Goal: Navigation & Orientation: Find specific page/section

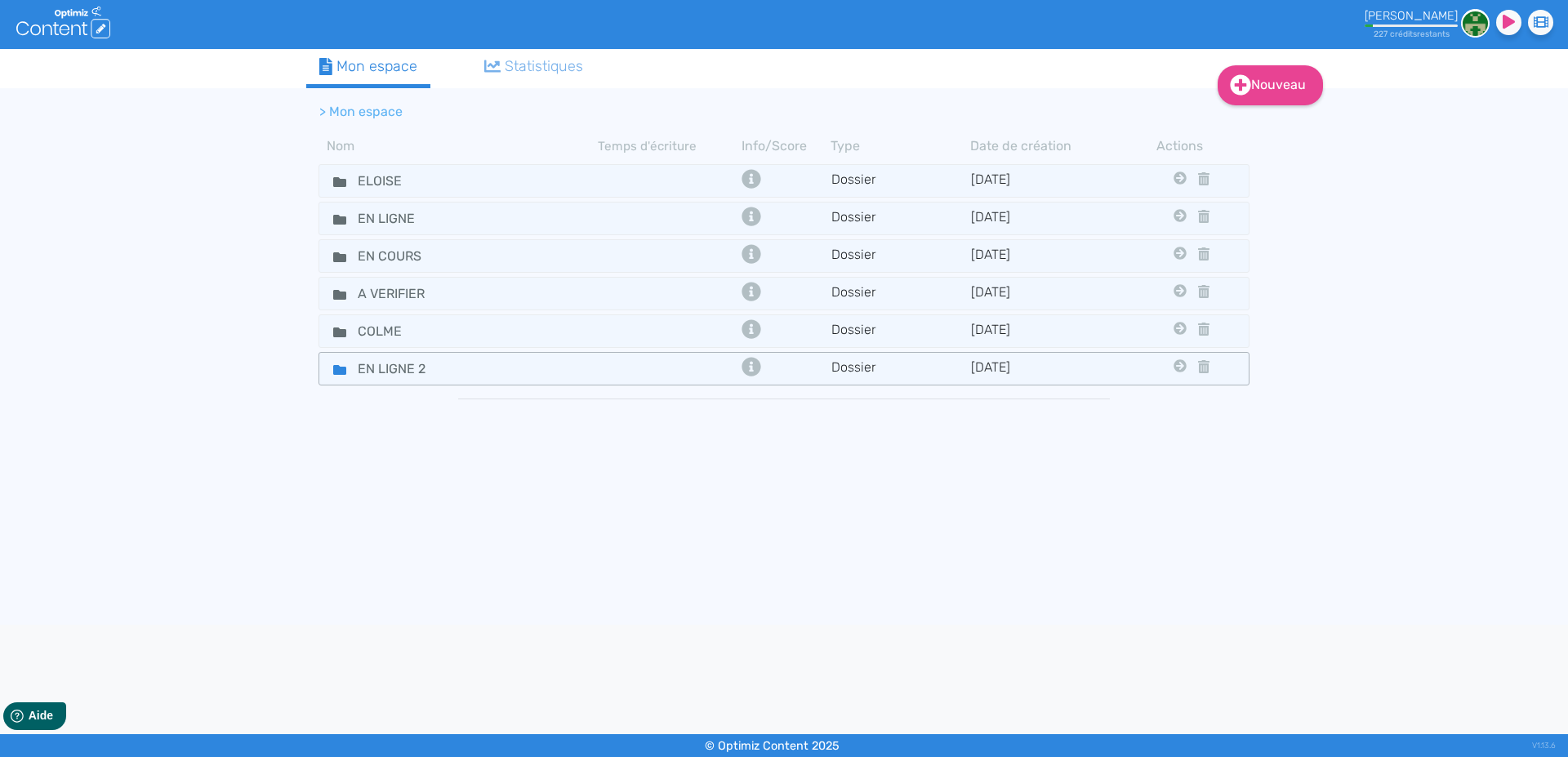
click at [334, 366] on icon at bounding box center [340, 369] width 14 height 10
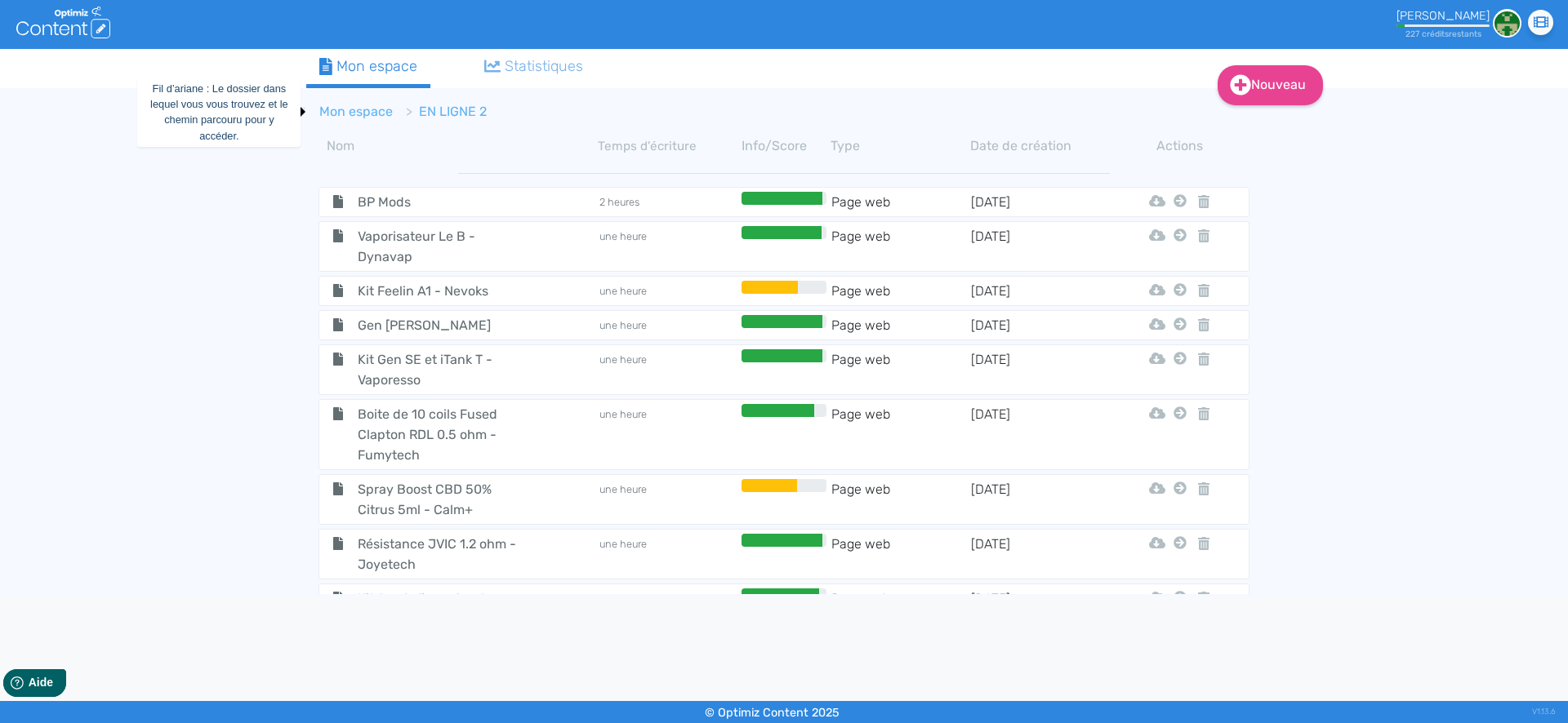
click at [363, 112] on link "Mon espace" at bounding box center [356, 111] width 74 height 15
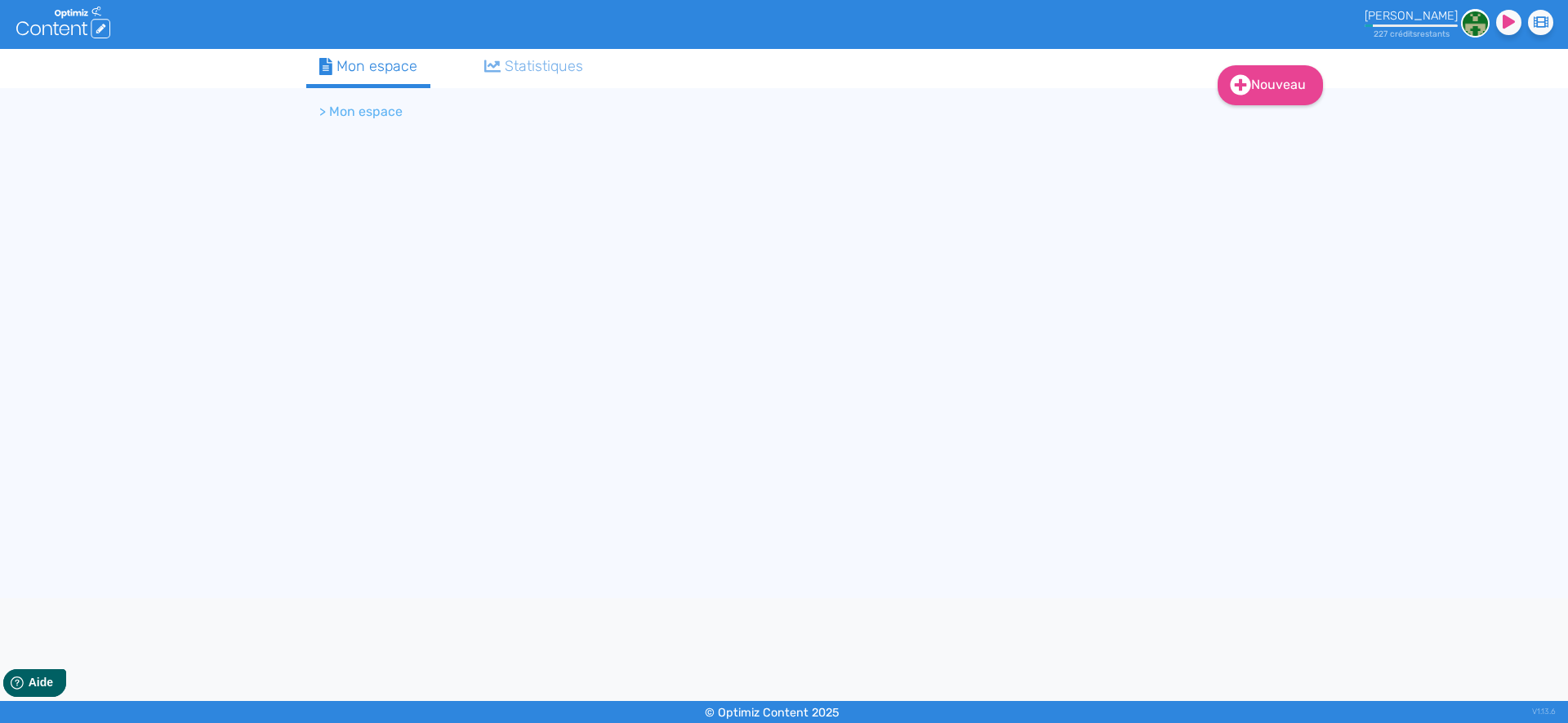
click at [364, 115] on li "> Mon espace" at bounding box center [360, 112] width 83 height 20
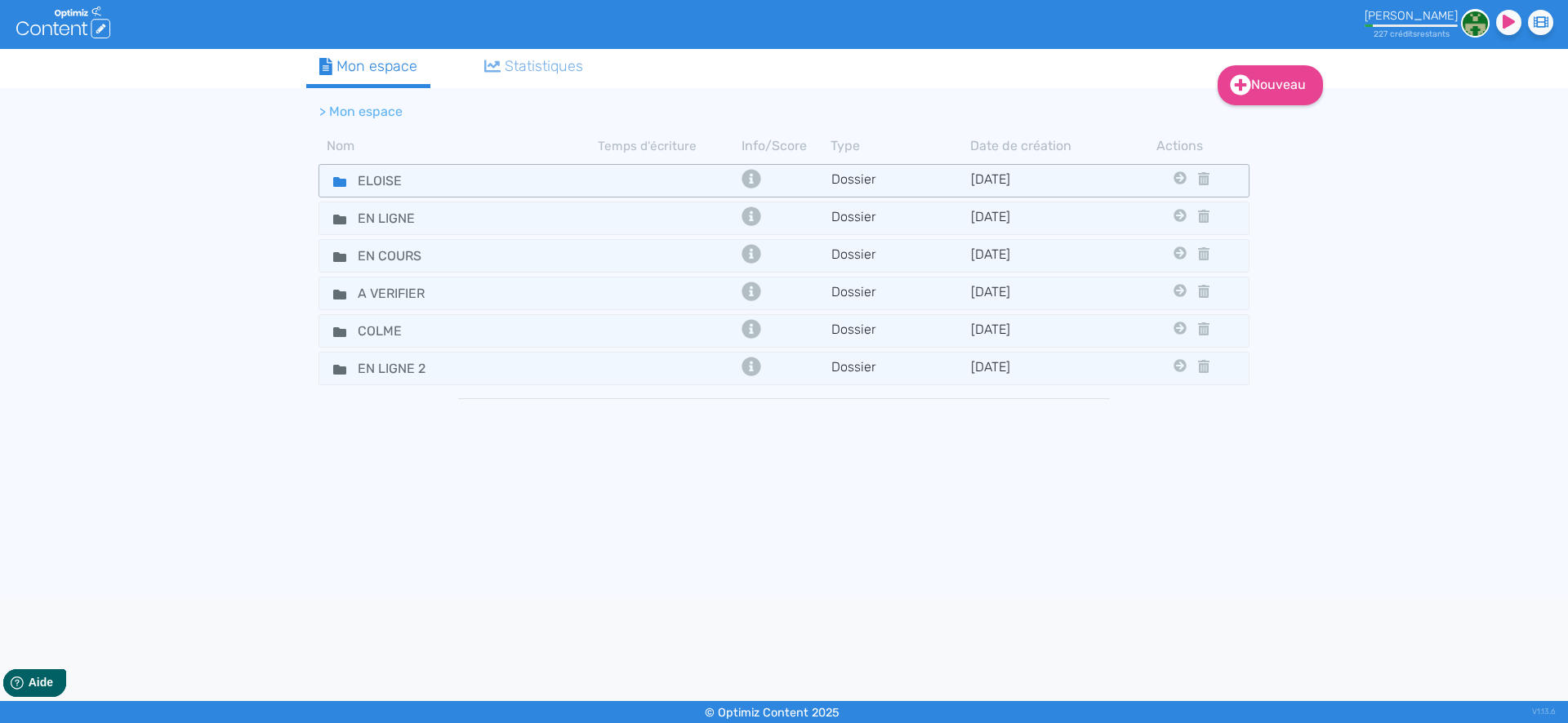
click at [337, 179] on icon at bounding box center [340, 182] width 14 height 10
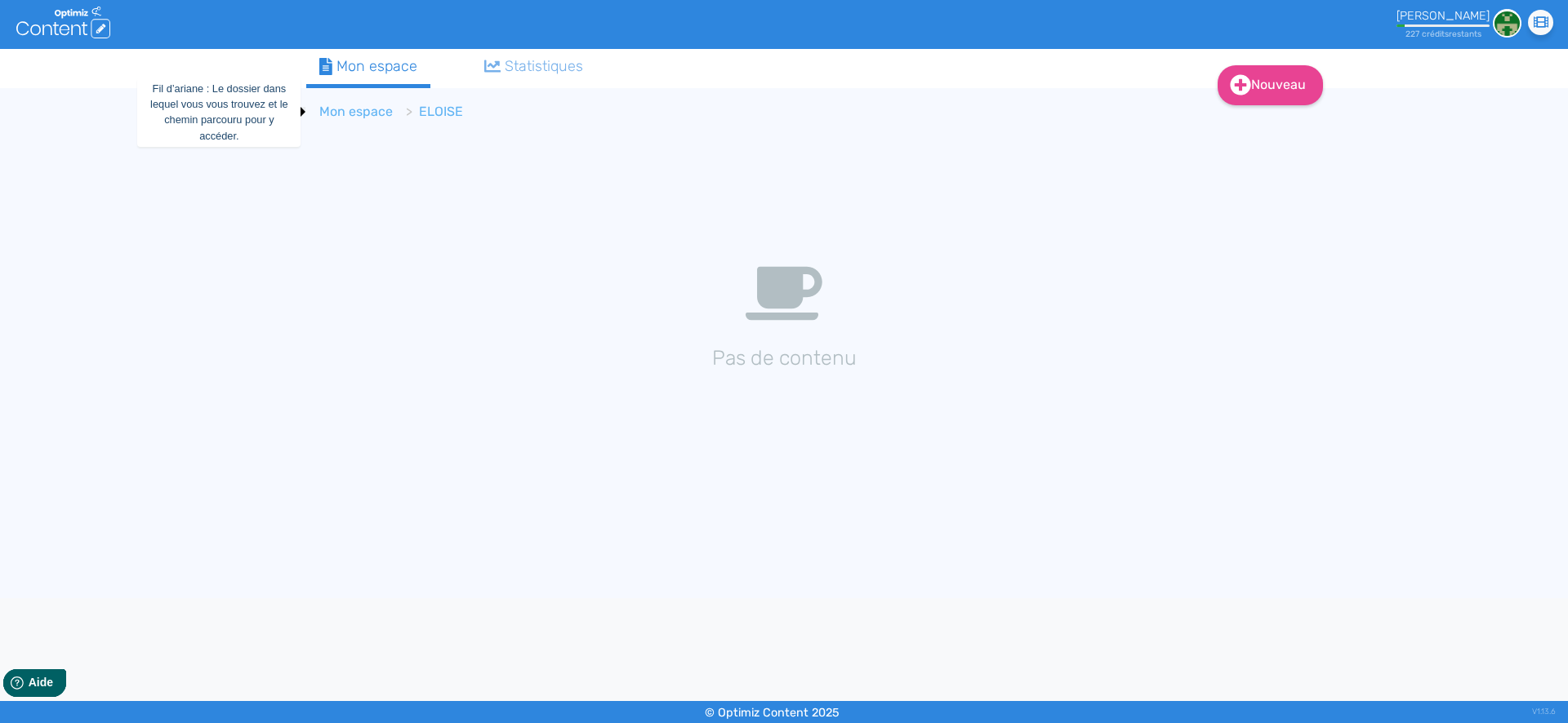
click at [344, 113] on link "Mon espace" at bounding box center [356, 111] width 74 height 15
